Goal: Task Accomplishment & Management: Manage account settings

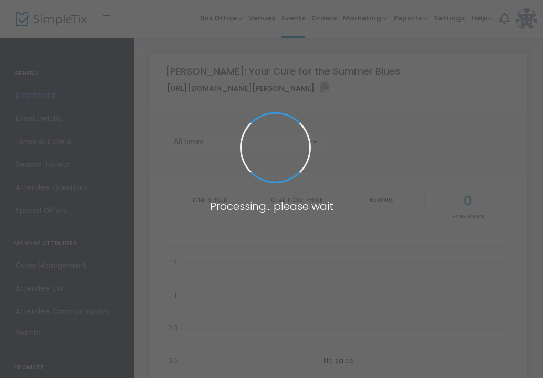
type input "[URL][DOMAIN_NAME][PERSON_NAME]"
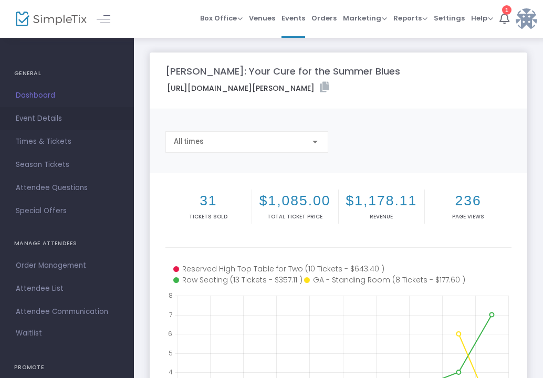
click at [39, 114] on span "Event Details" at bounding box center [67, 119] width 102 height 14
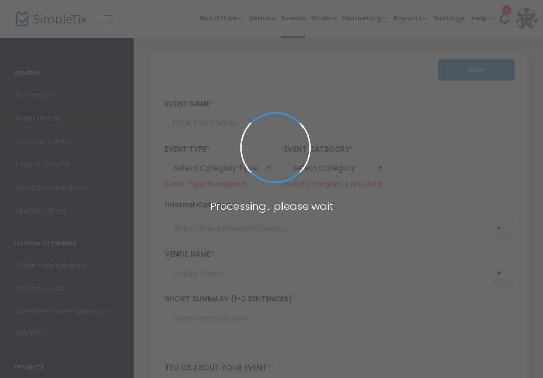
type input "[PERSON_NAME]: Your Cure for the Summer Blues"
type textarea "The inimitable [PERSON_NAME] returns to the Pavilion Stage for an intimate nigh…"
type input "10.000 %"
type input "Buy Tickets"
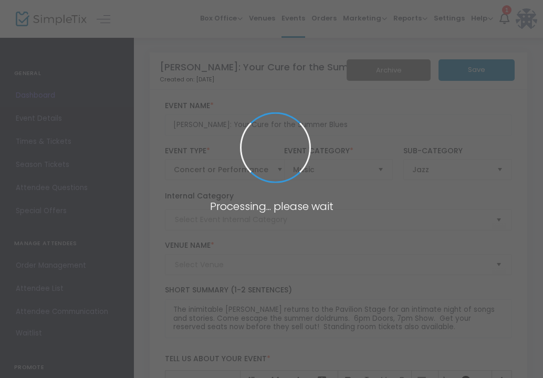
type input "The Pavillion (Indoor Stage)"
